Goal: Task Accomplishment & Management: Manage account settings

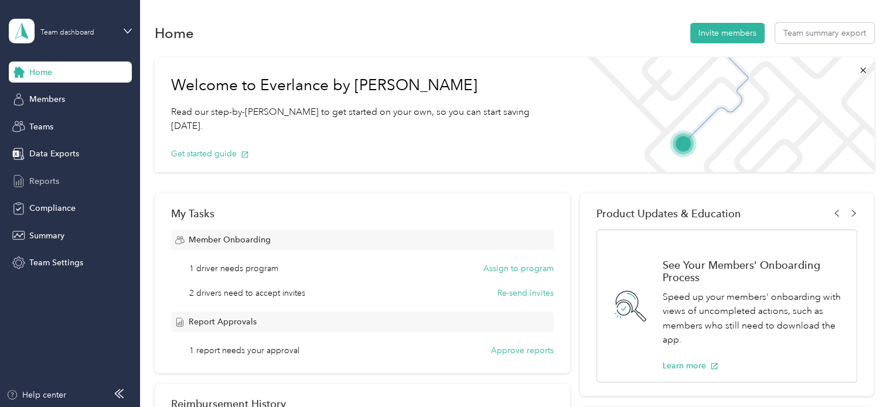
click at [40, 176] on span "Reports" at bounding box center [44, 181] width 30 height 12
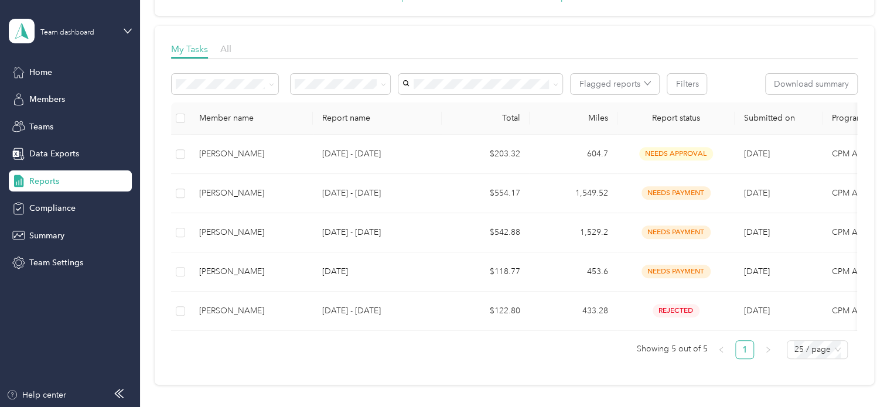
scroll to position [98, 0]
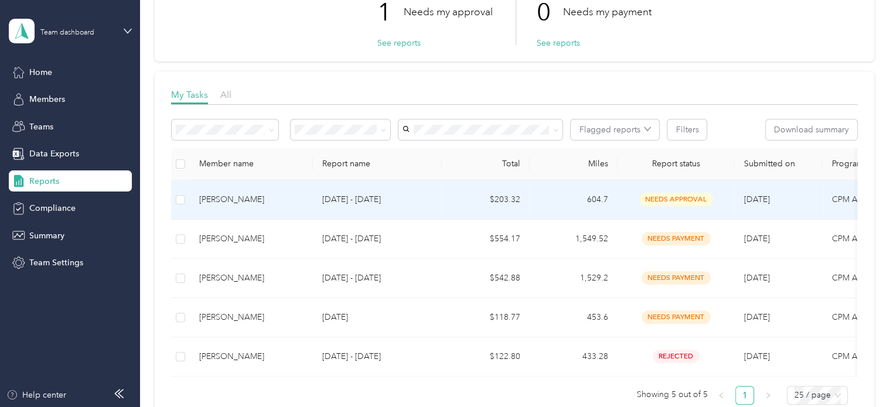
click at [253, 199] on div "[PERSON_NAME]" at bounding box center [251, 199] width 104 height 13
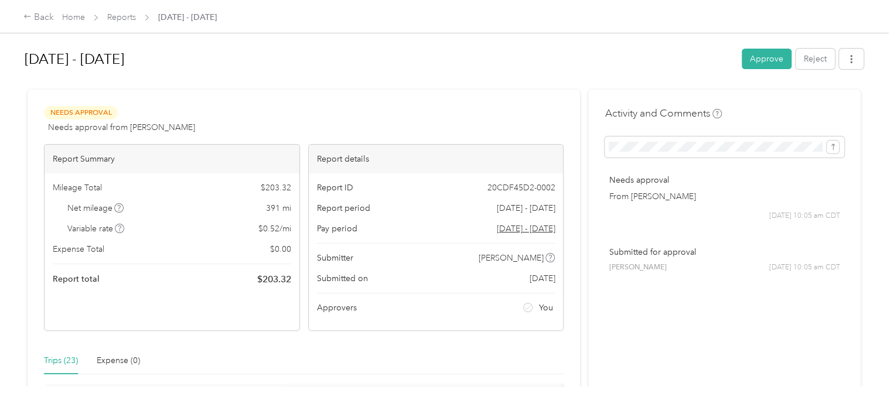
click at [877, 234] on div "[DATE] - [DATE] Approve Reject Needs Approval Needs approval from [PERSON_NAME]…" at bounding box center [444, 193] width 888 height 387
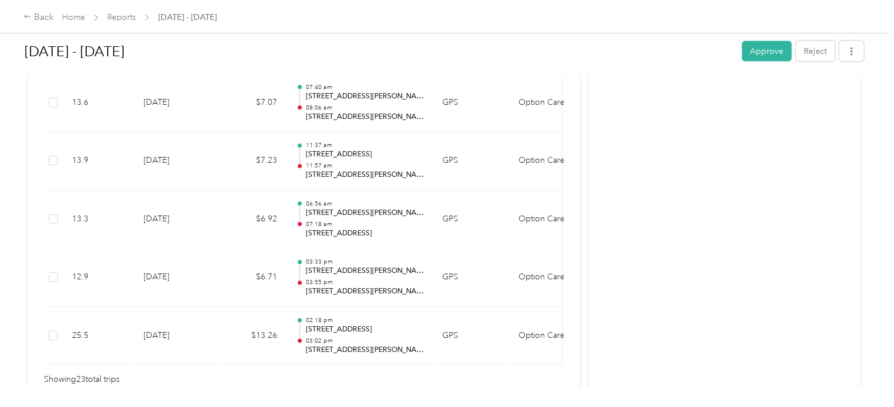
scroll to position [1469, 0]
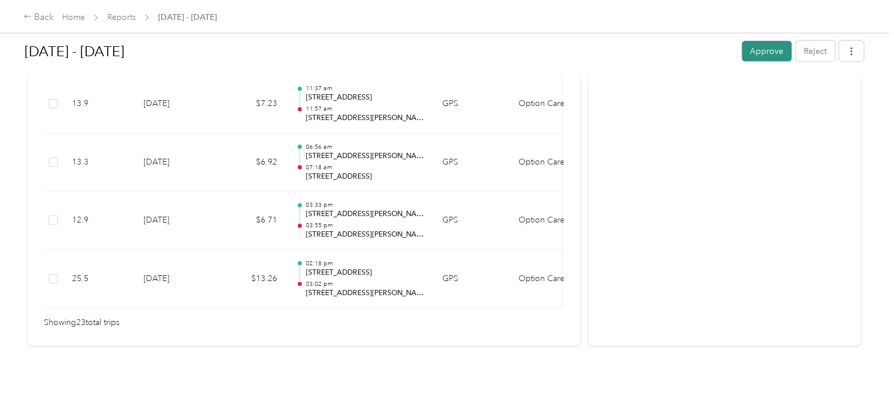
click at [769, 57] on button "Approve" at bounding box center [767, 51] width 50 height 21
